Goal: Transaction & Acquisition: Purchase product/service

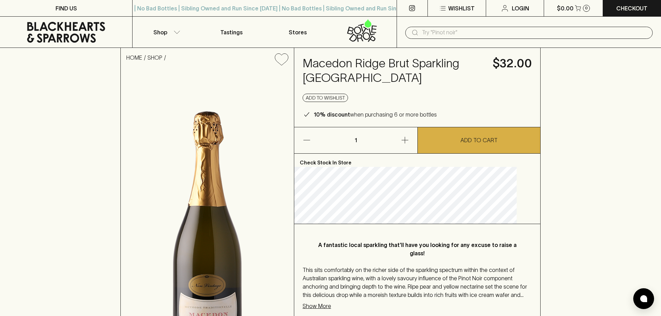
click at [331, 308] on p "Show More" at bounding box center [316, 306] width 28 height 8
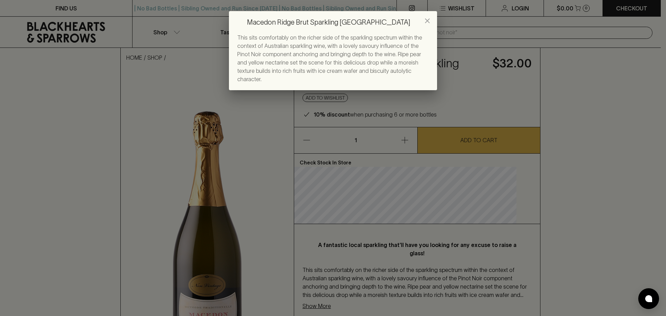
click at [428, 22] on icon "close" at bounding box center [427, 21] width 8 height 8
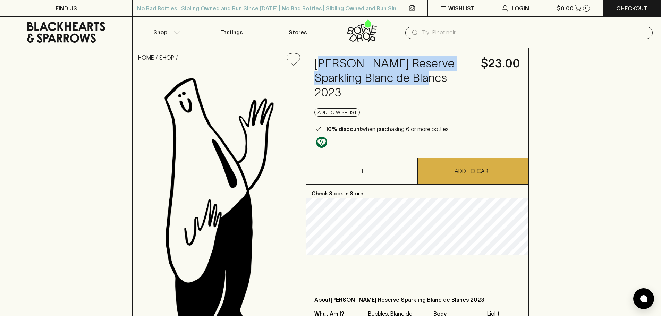
drag, startPoint x: 410, startPoint y: 77, endPoint x: 318, endPoint y: 61, distance: 93.2
click at [318, 61] on h4 "[PERSON_NAME] Reserve Sparkling Blanc de Blancs 2023" at bounding box center [393, 78] width 158 height 44
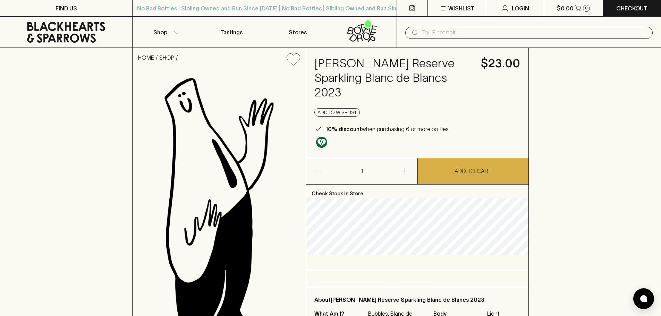
drag, startPoint x: 443, startPoint y: 114, endPoint x: 411, endPoint y: 88, distance: 41.9
click at [442, 125] on p "10% discount when purchasing 6 or more bottles" at bounding box center [386, 129] width 123 height 8
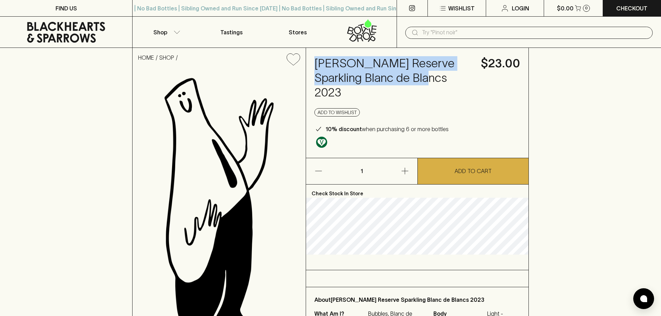
drag, startPoint x: 384, startPoint y: 74, endPoint x: 310, endPoint y: 53, distance: 77.2
click at [310, 53] on div "[PERSON_NAME] Reserve Sparkling Blanc de Blancs 2023 $23.00 Add to wishlist 10%…" at bounding box center [417, 103] width 222 height 110
copy h4 "[PERSON_NAME] Reserve Sparkling Blanc de Blancs 2023"
